Goal: Transaction & Acquisition: Purchase product/service

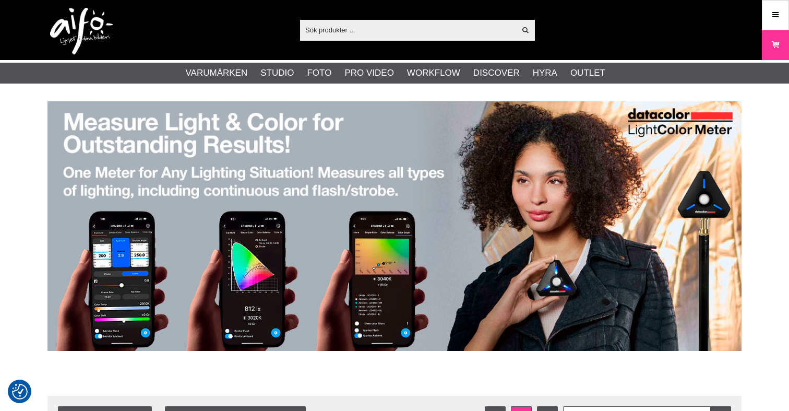
type input "b"
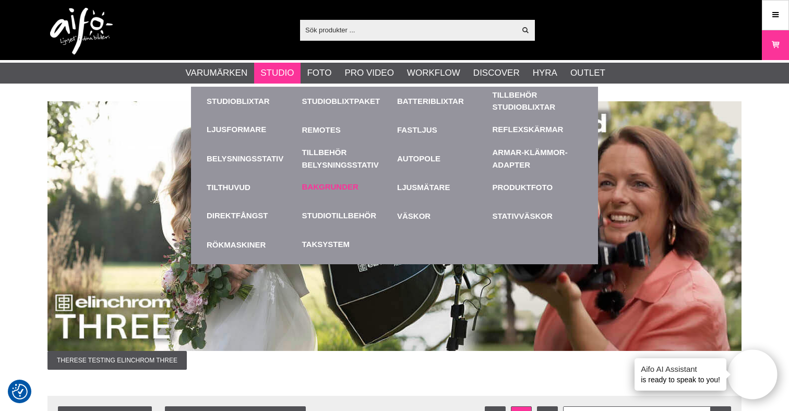
click at [328, 188] on link "Bakgrunder" at bounding box center [330, 187] width 56 height 12
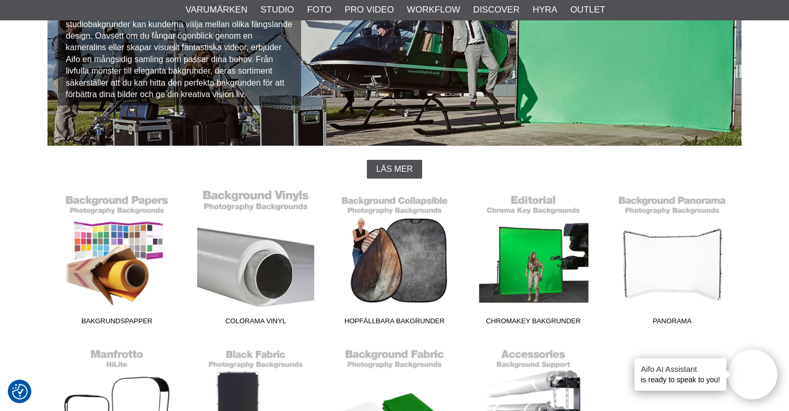
scroll to position [154, 0]
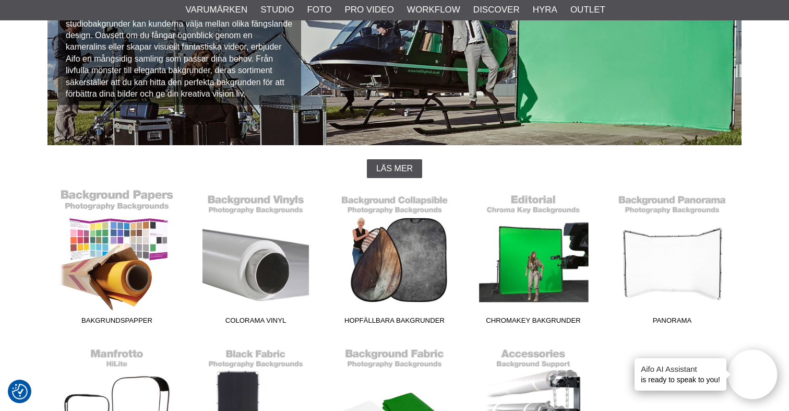
click at [132, 240] on link "Bakgrundspapper" at bounding box center [117, 258] width 139 height 141
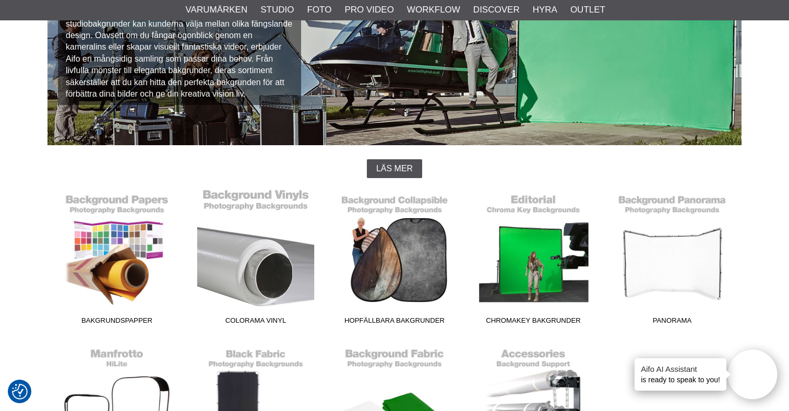
scroll to position [182, 0]
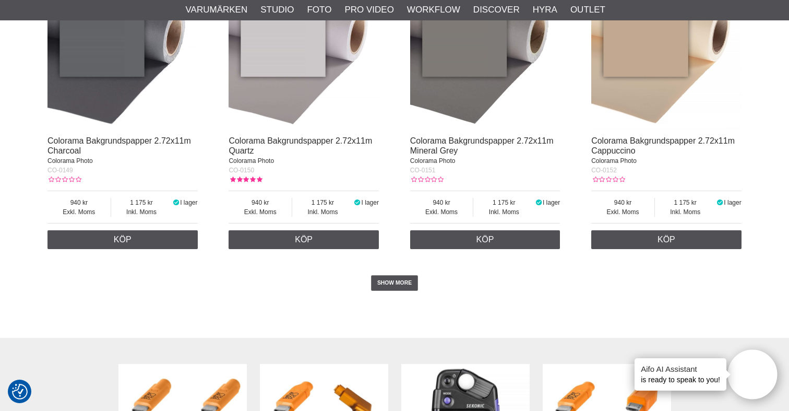
scroll to position [2123, 0]
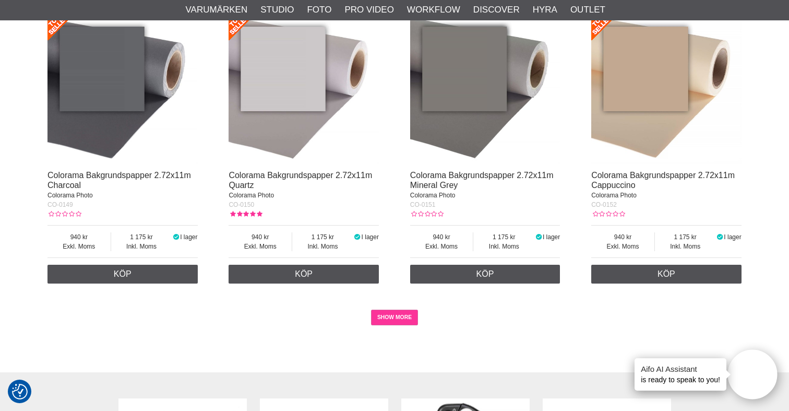
click at [395, 325] on link "SHOW MORE" at bounding box center [395, 318] width 48 height 16
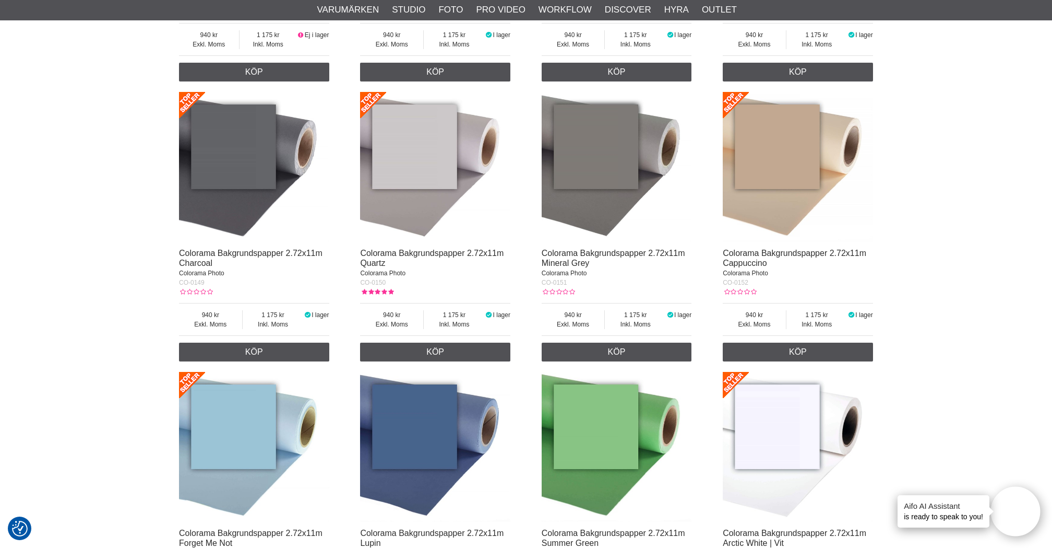
scroll to position [1951, 0]
